Goal: Task Accomplishment & Management: Use online tool/utility

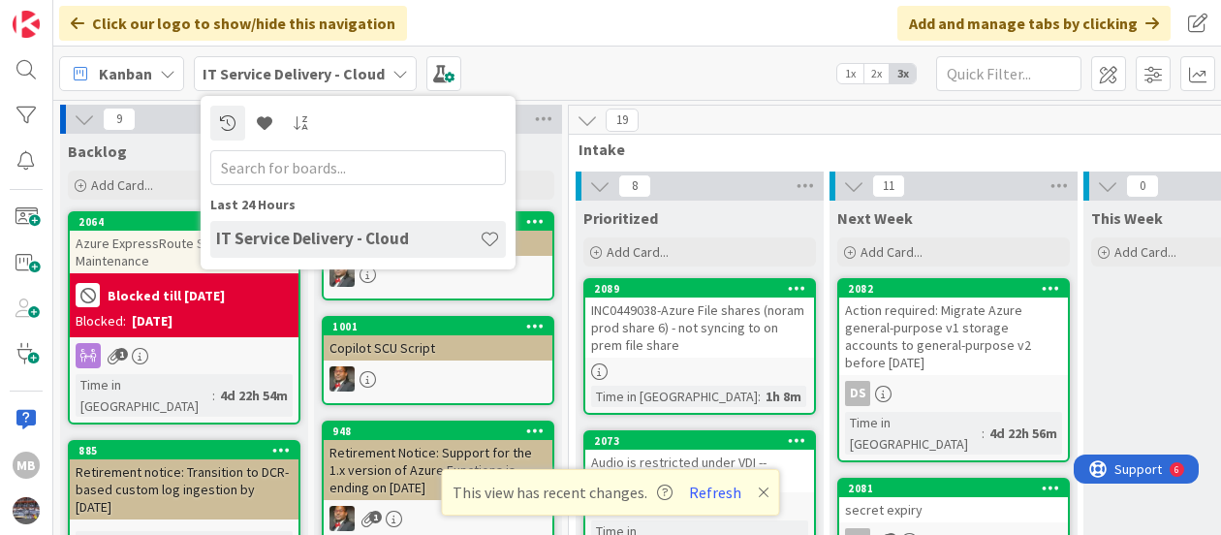
scroll to position [0, 14]
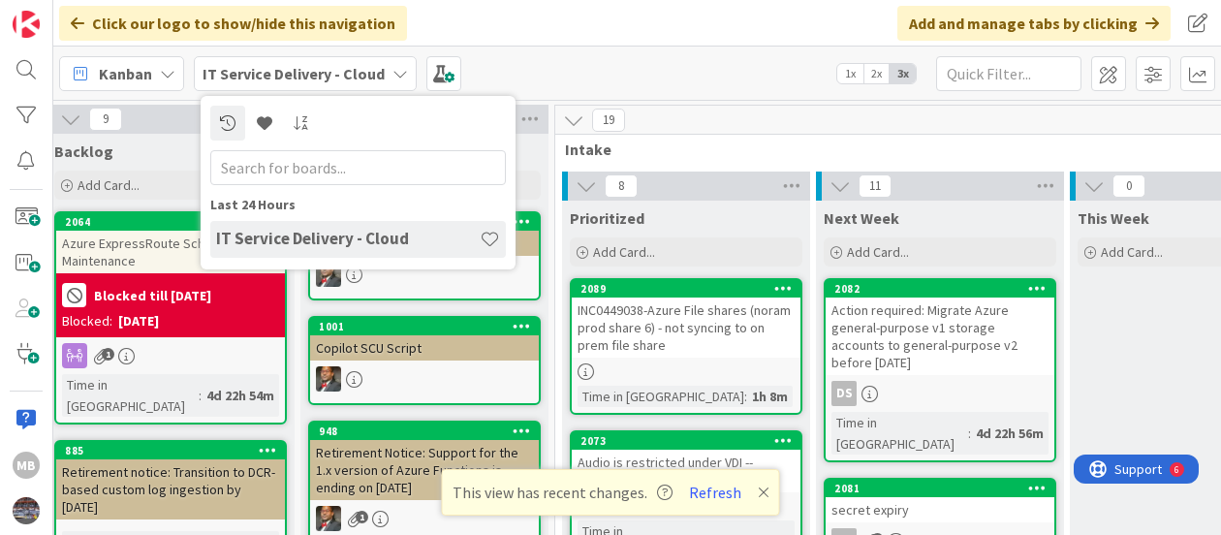
click at [314, 79] on b "IT Service Delivery - Cloud" at bounding box center [294, 73] width 182 height 19
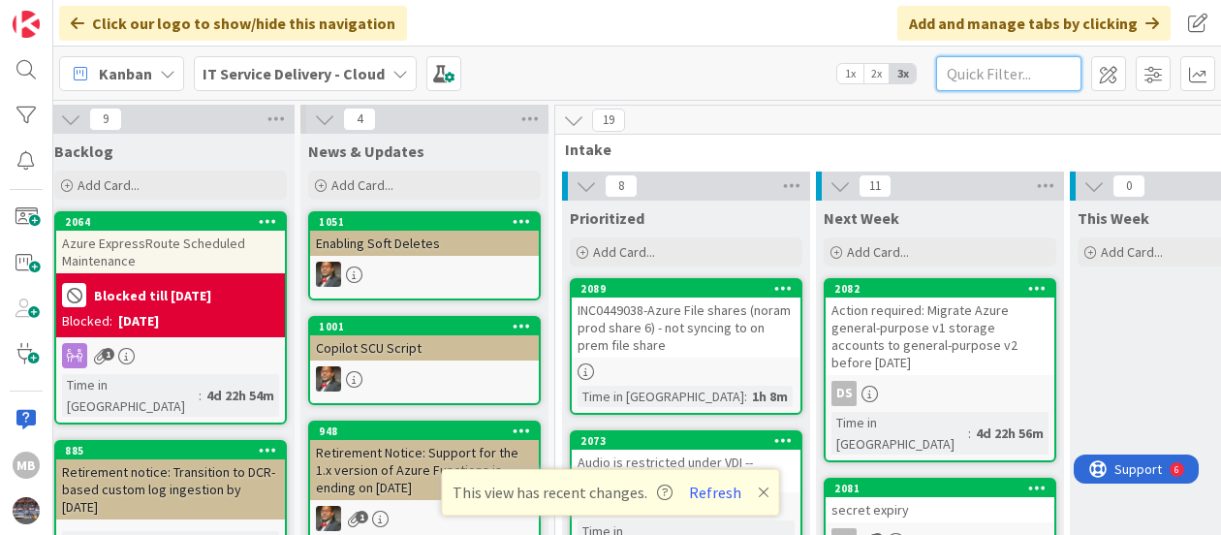
click at [988, 78] on input "text" at bounding box center [1008, 73] width 145 height 35
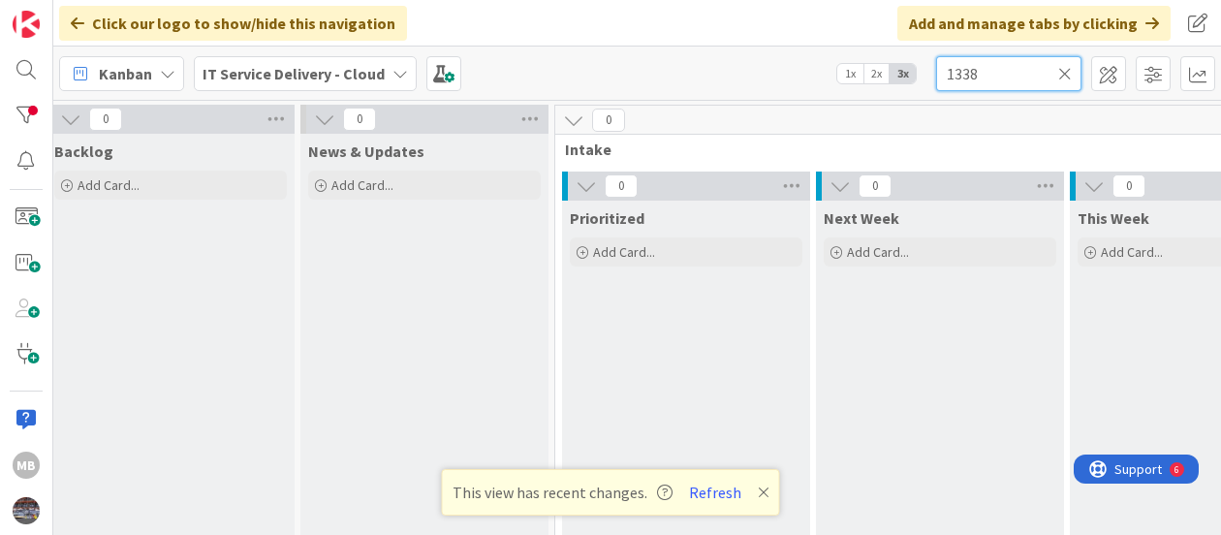
type input "1338"
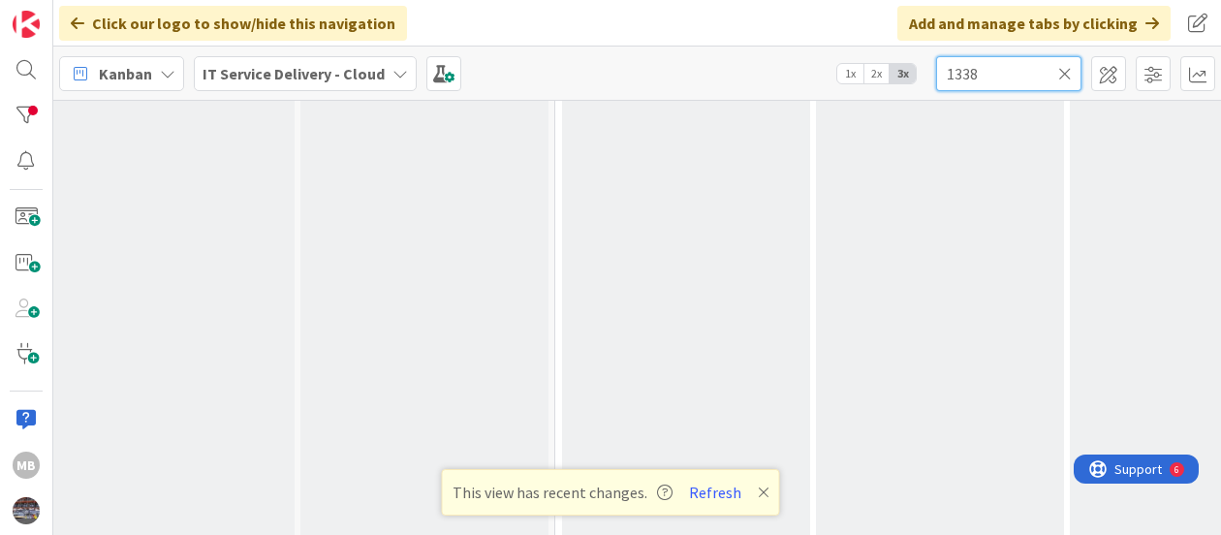
scroll to position [218, 14]
click at [692, 492] on button "Refresh" at bounding box center [715, 492] width 66 height 25
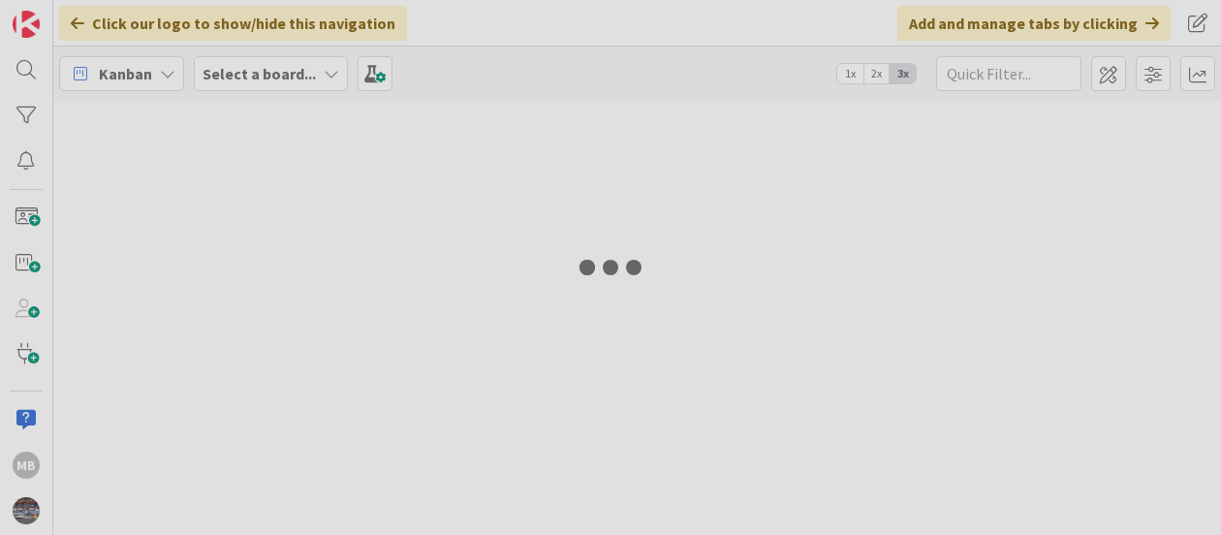
type input "1338"
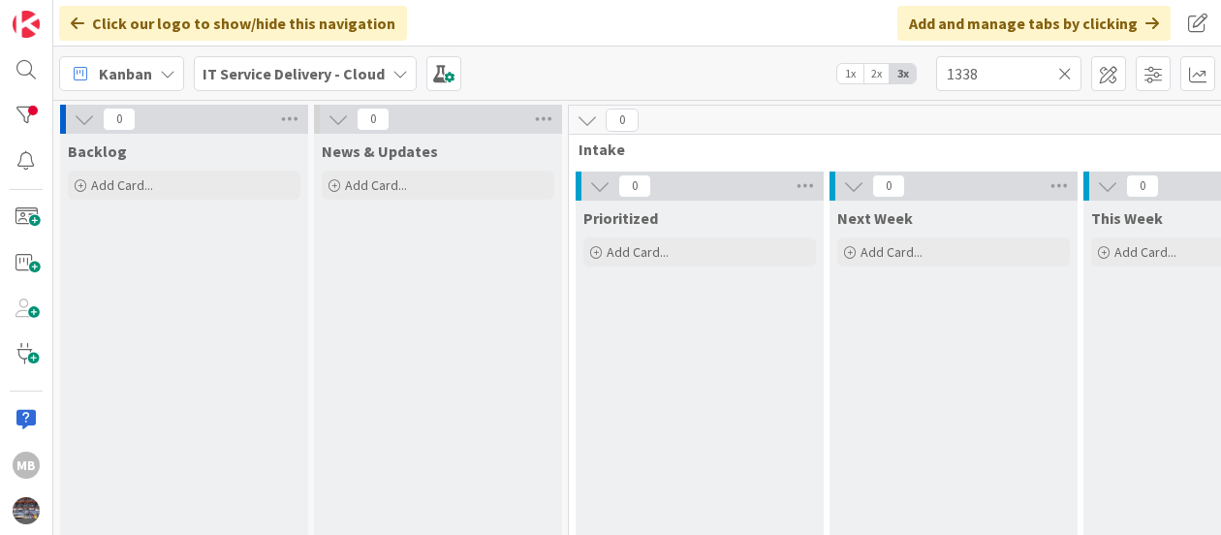
click at [379, 58] on div "IT Service Delivery - Cloud" at bounding box center [305, 73] width 223 height 35
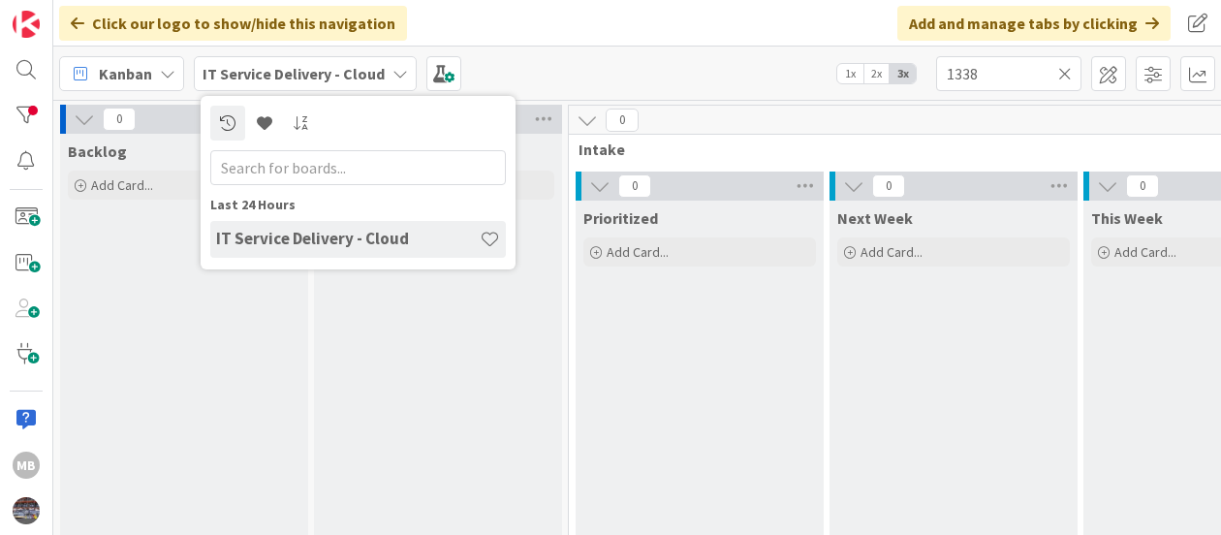
click at [154, 75] on div "Kanban" at bounding box center [121, 73] width 125 height 35
